Goal: Check status: Check status

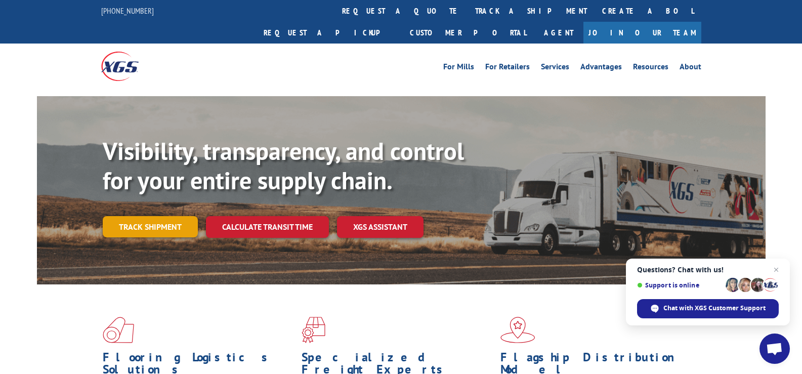
click at [159, 216] on link "Track shipment" at bounding box center [150, 226] width 95 height 21
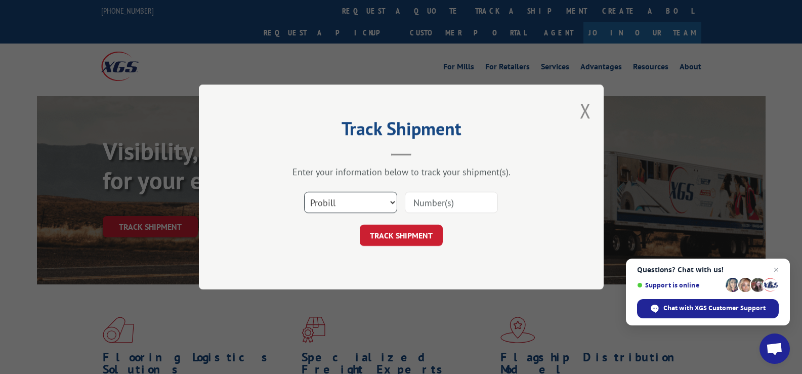
click at [327, 200] on select "Select category... Probill BOL PO" at bounding box center [350, 202] width 93 height 21
select select "po"
click at [304, 192] on select "Select category... Probill BOL PO" at bounding box center [350, 202] width 93 height 21
click at [430, 206] on input at bounding box center [451, 202] width 93 height 21
paste input "909374"
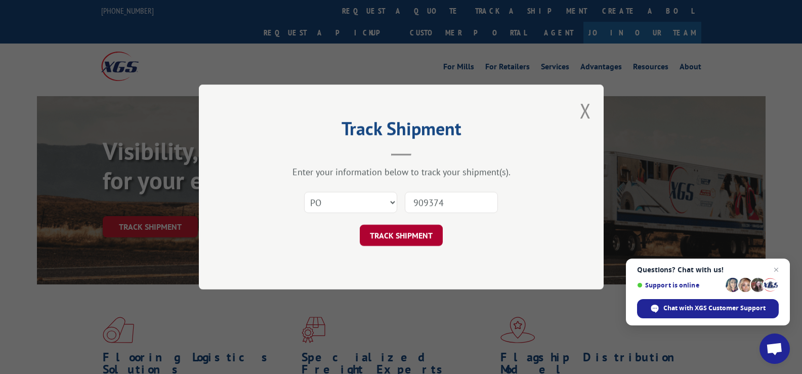
type input "909374"
click at [411, 235] on button "TRACK SHIPMENT" at bounding box center [401, 235] width 83 height 21
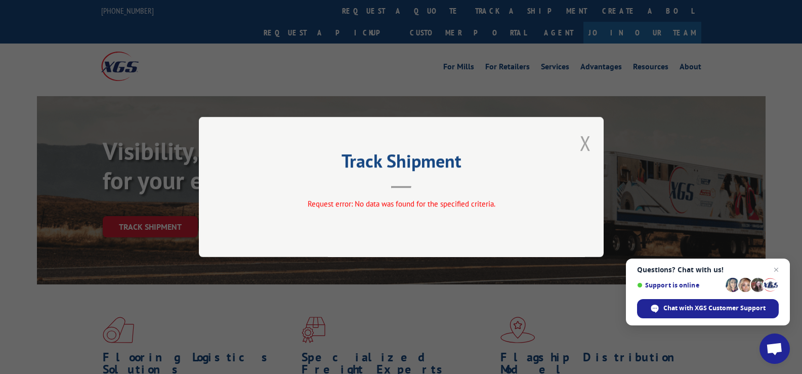
click at [585, 140] on button "Close modal" at bounding box center [585, 142] width 11 height 27
